Goal: Information Seeking & Learning: Find specific fact

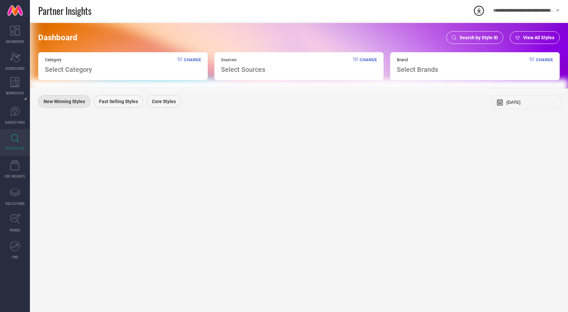
click at [481, 37] on span "Search by Style ID" at bounding box center [479, 37] width 38 height 5
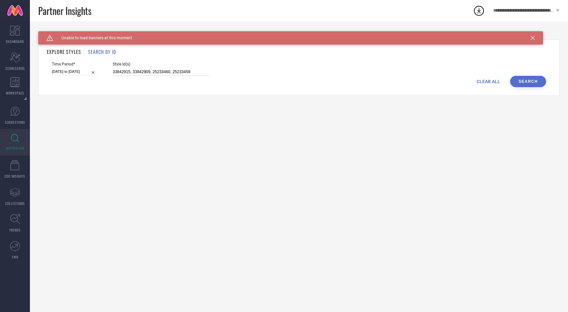
drag, startPoint x: 105, startPoint y: 68, endPoint x: 247, endPoint y: 71, distance: 142.3
click at [247, 71] on div "Time Period* [DATE] to [DATE] Style Id(s) 33842915, 33842909, 25233460, 25233458" at bounding box center [299, 69] width 494 height 14
paste input "2521064 2521066 11005690 13777488 23588202 26726856 29920448 32522898"
type input "2521064 2521066 11005690 13777488 23588202 26726856 29920448 32522898"
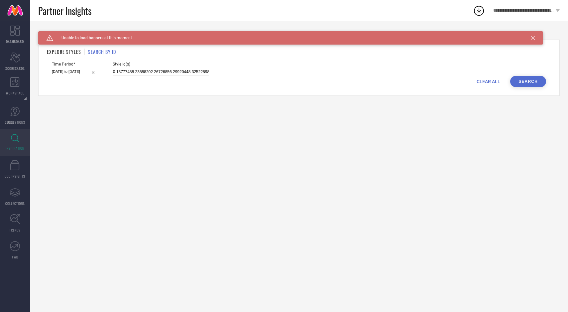
click at [524, 82] on button "Search" at bounding box center [528, 81] width 36 height 11
drag, startPoint x: 104, startPoint y: 71, endPoint x: 230, endPoint y: 70, distance: 125.7
click at [230, 71] on div "Time Period* [DATE] to [DATE] Style Id(s) 2521064 2521066 11005690 13777488 235…" at bounding box center [299, 69] width 494 height 14
